Goal: Information Seeking & Learning: Learn about a topic

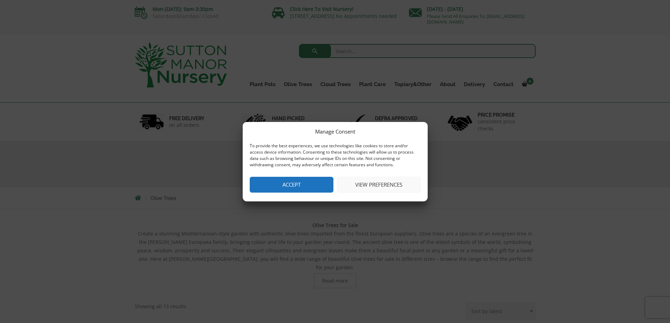
click at [286, 185] on button "Accept" at bounding box center [292, 185] width 84 height 16
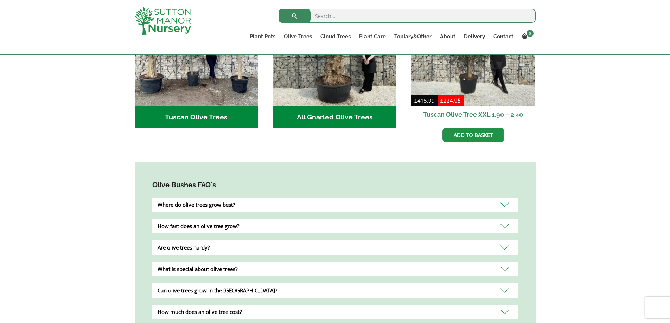
scroll to position [334, 0]
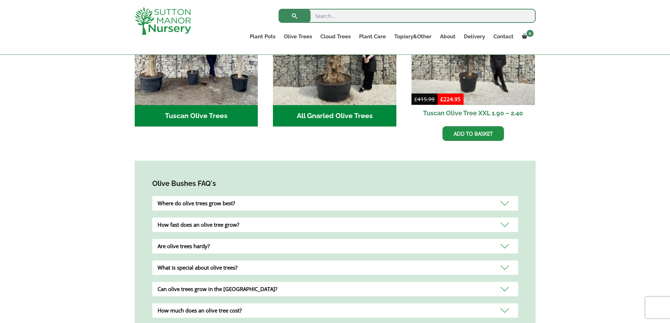
click at [209, 109] on h2 "Tuscan Olive Trees (2)" at bounding box center [197, 116] width 124 height 22
click at [505, 196] on div "Where do olive trees grow best?" at bounding box center [335, 203] width 366 height 14
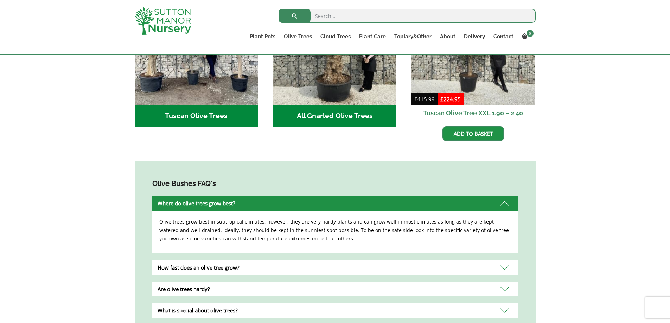
click at [506, 261] on div "How fast does an olive tree grow?" at bounding box center [335, 268] width 366 height 14
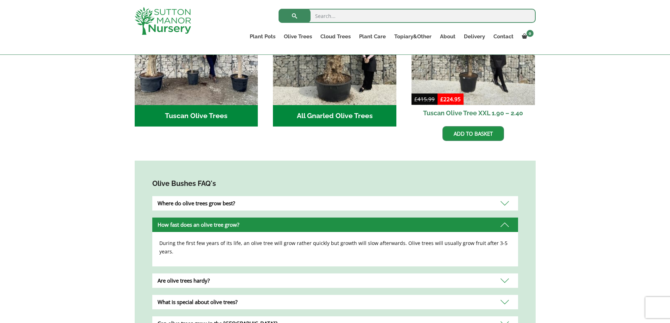
click at [504, 274] on div "Are olive trees hardy?" at bounding box center [335, 281] width 366 height 14
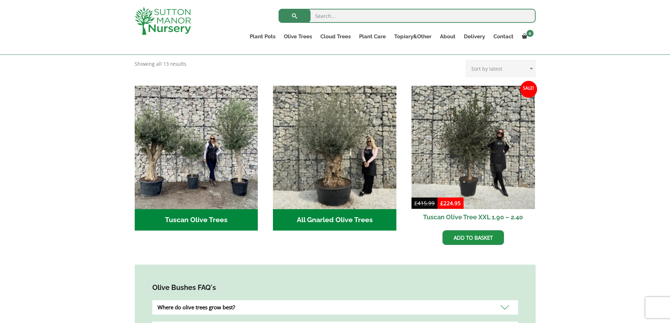
scroll to position [202, 0]
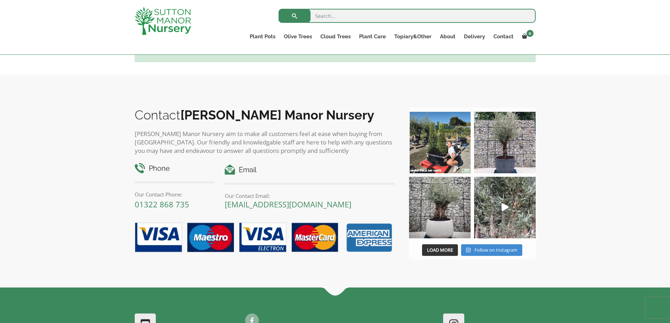
scroll to position [510, 0]
